Goal: Information Seeking & Learning: Learn about a topic

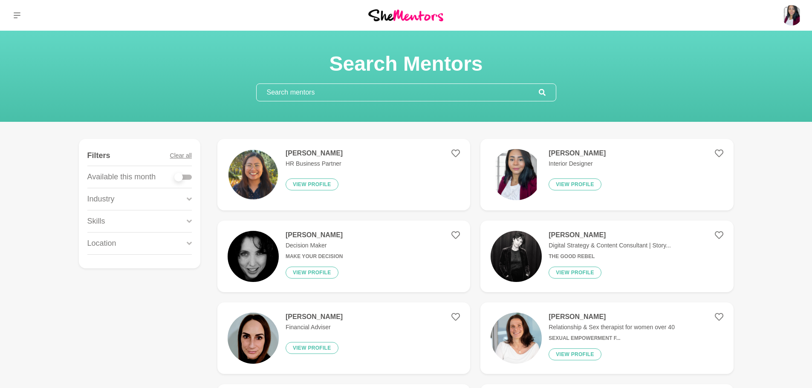
click at [310, 91] on input "text" at bounding box center [397, 92] width 282 height 17
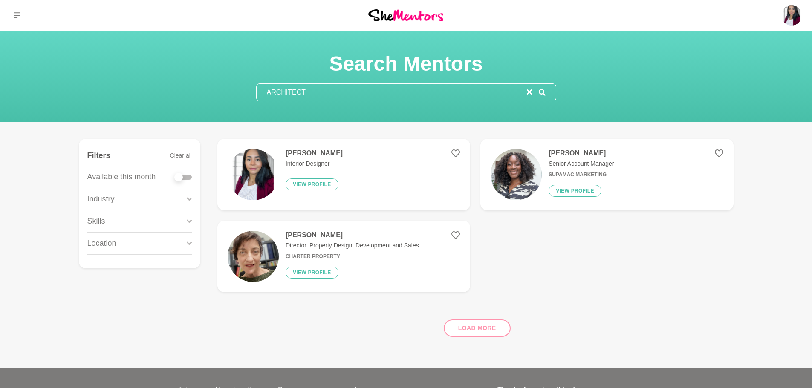
type input "ARCHITECT"
click at [316, 237] on h4 "Keli Harrison" at bounding box center [351, 235] width 133 height 9
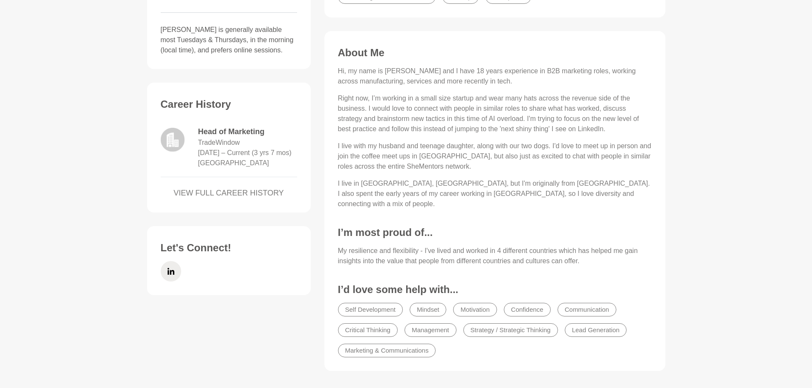
scroll to position [298, 0]
